Goal: Task Accomplishment & Management: Manage account settings

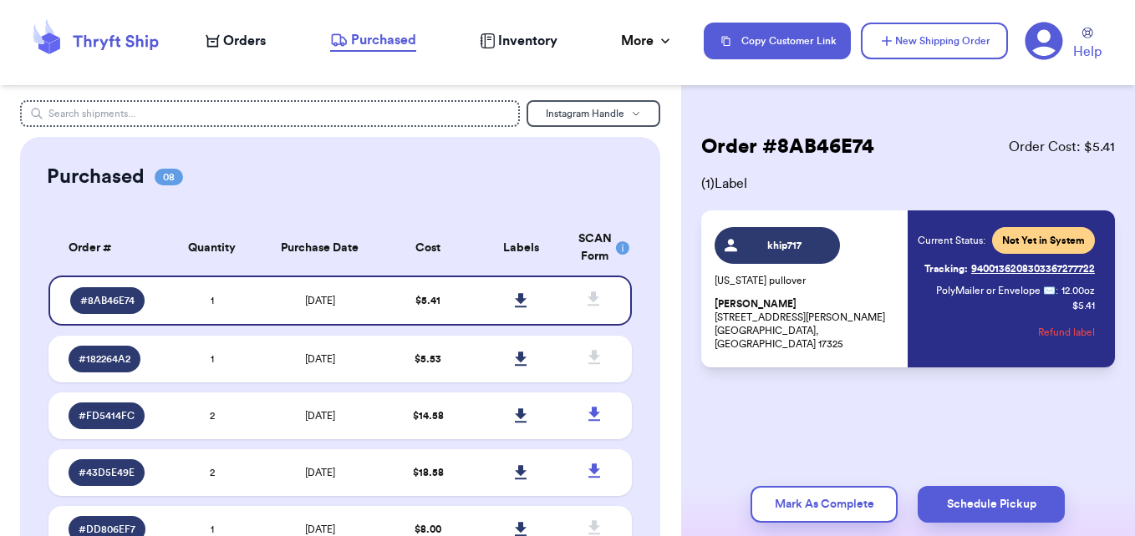
click at [246, 43] on span "Orders" at bounding box center [244, 41] width 43 height 20
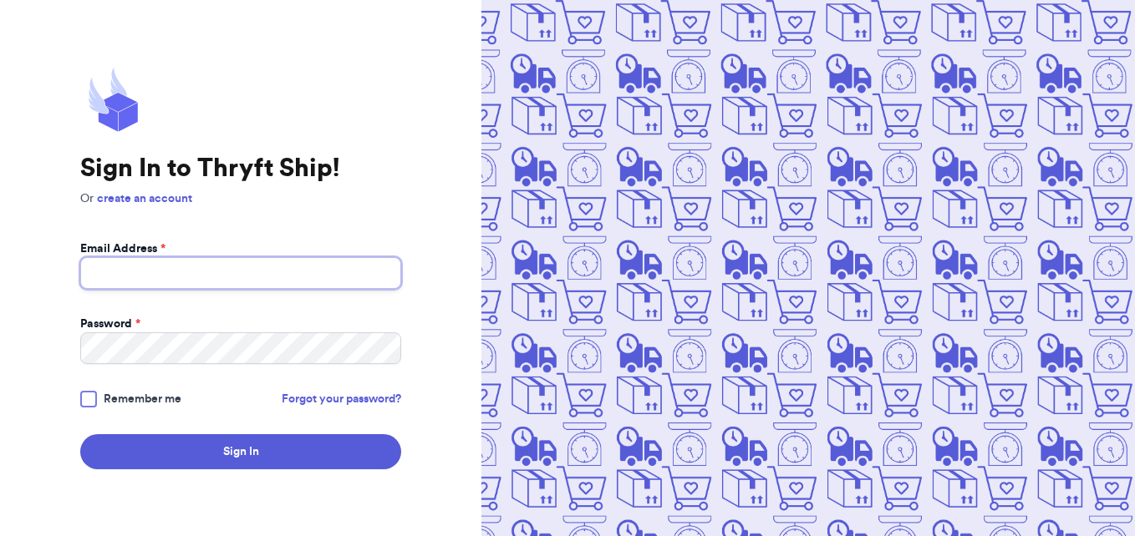
type input "[EMAIL_ADDRESS][DOMAIN_NAME]"
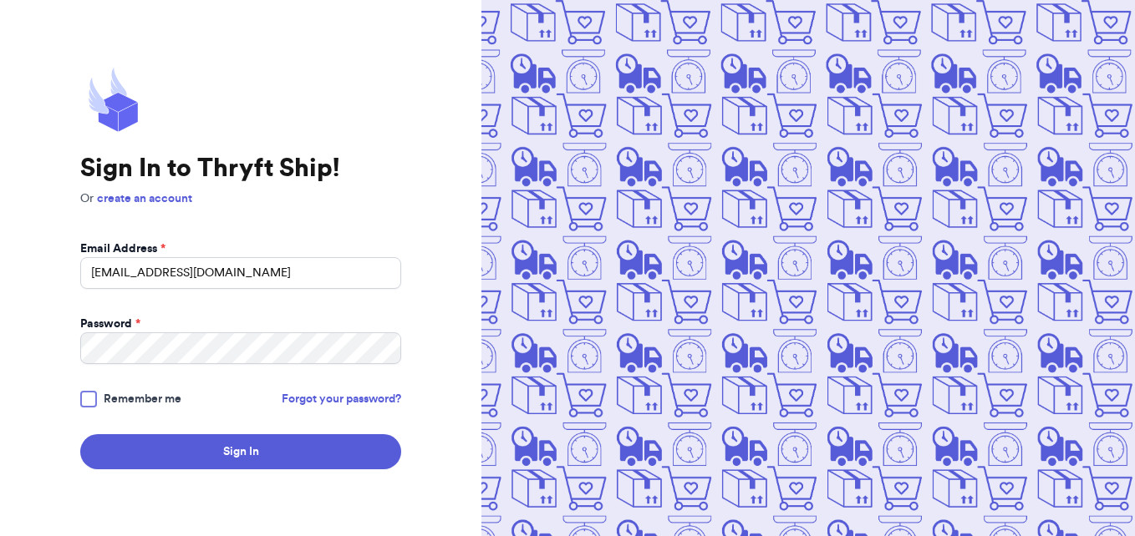
click at [120, 401] on span "Remember me" at bounding box center [143, 399] width 78 height 17
click at [0, 0] on input "Remember me" at bounding box center [0, 0] width 0 height 0
